Goal: Task Accomplishment & Management: Manage account settings

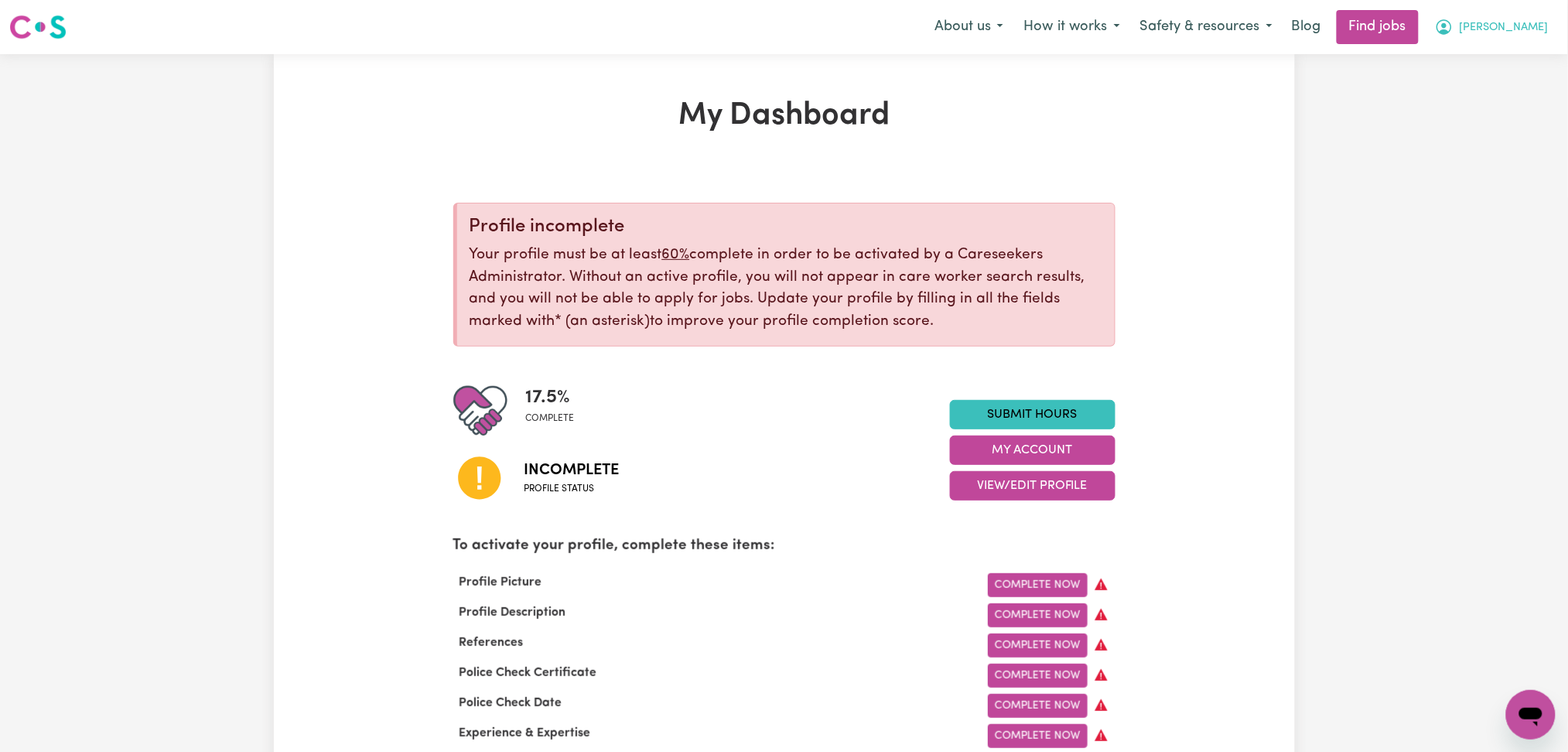
click at [1521, 39] on button "[PERSON_NAME]" at bounding box center [1492, 27] width 134 height 32
click at [1511, 110] on link "Logout" at bounding box center [1497, 118] width 123 height 30
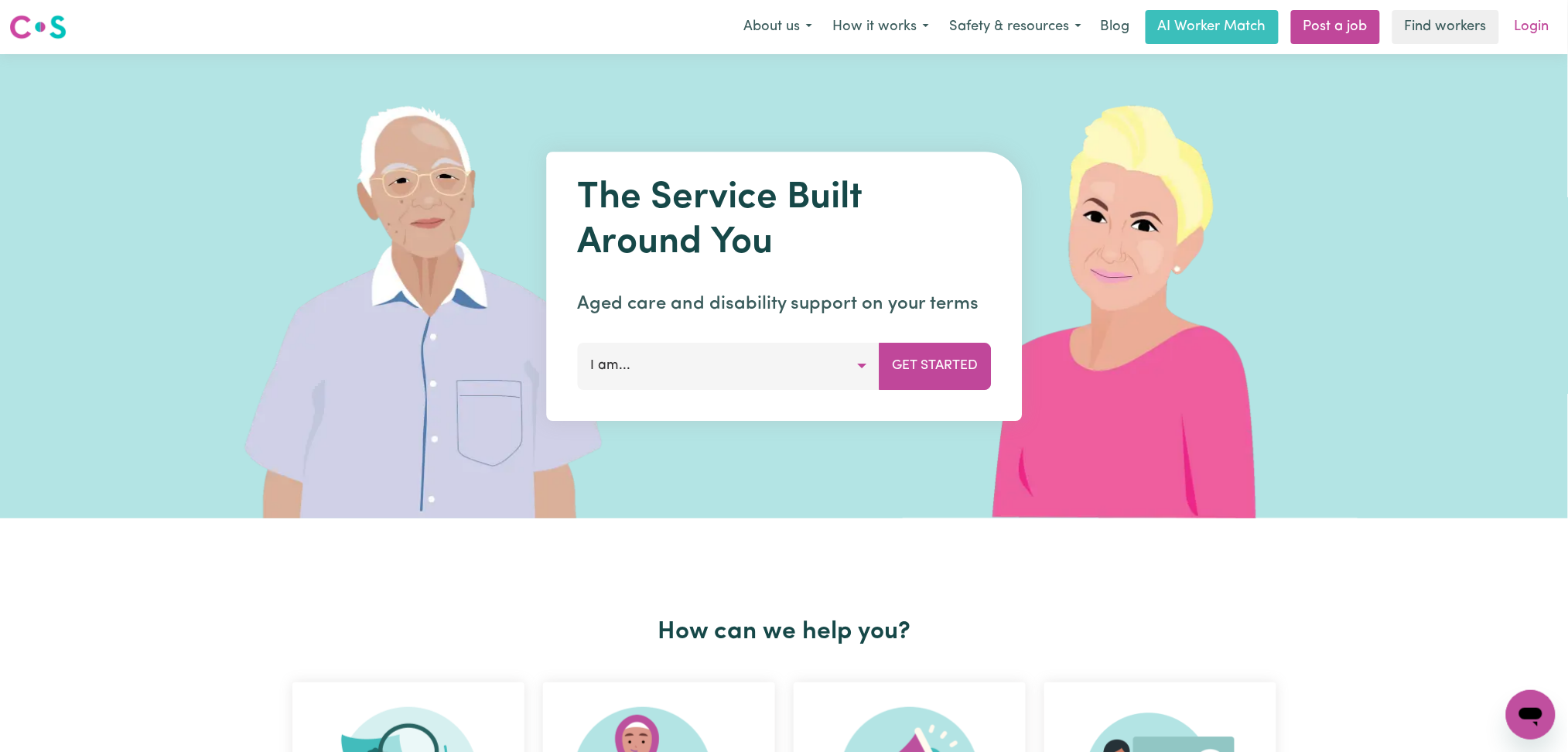
click at [1530, 32] on link "Login" at bounding box center [1532, 27] width 53 height 34
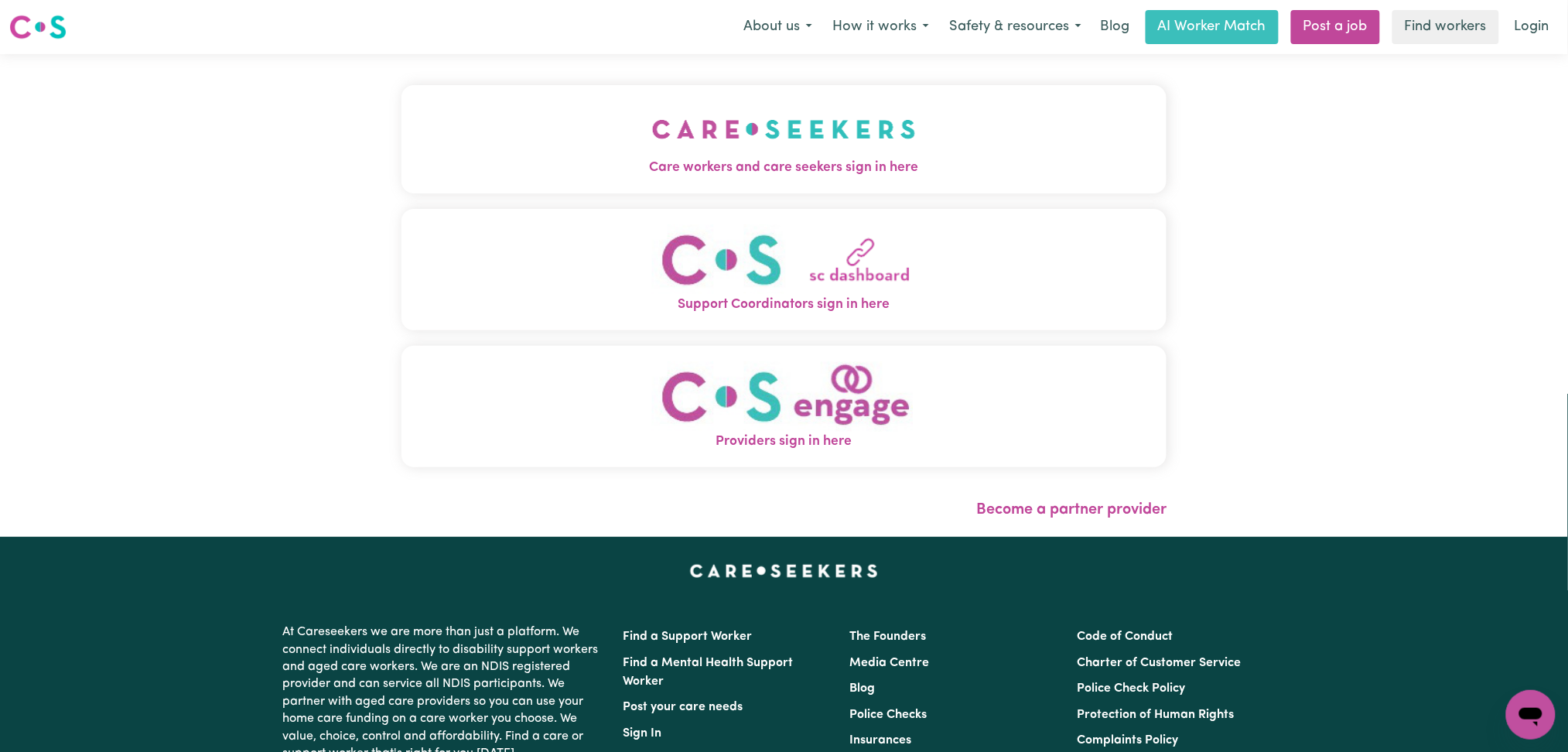
click at [749, 160] on span "Care workers and care seekers sign in here" at bounding box center [785, 168] width 766 height 20
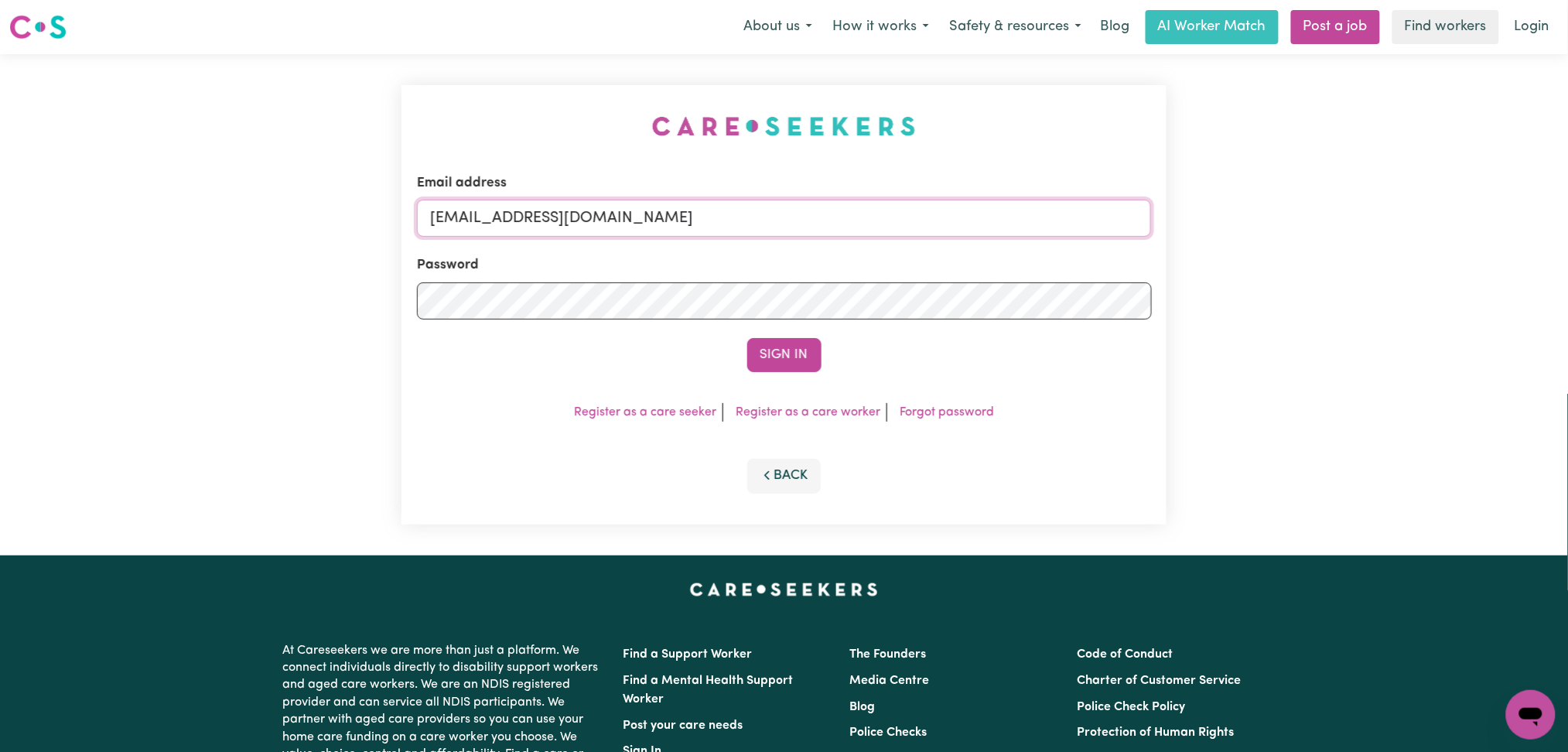
click at [746, 235] on input "[EMAIL_ADDRESS][DOMAIN_NAME]" at bounding box center [784, 218] width 735 height 37
drag, startPoint x: 507, startPoint y: 211, endPoint x: 942, endPoint y: 272, distance: 439.3
click at [942, 272] on form "Email address Superuser~[EMAIL_ADDRESS][DOMAIN_NAME] Password Sign In" at bounding box center [784, 272] width 735 height 199
type input "Superuser~[EMAIL_ADDRESS][DOMAIN_NAME]"
click at [773, 367] on button "Sign In" at bounding box center [785, 355] width 74 height 34
